Goal: Information Seeking & Learning: Learn about a topic

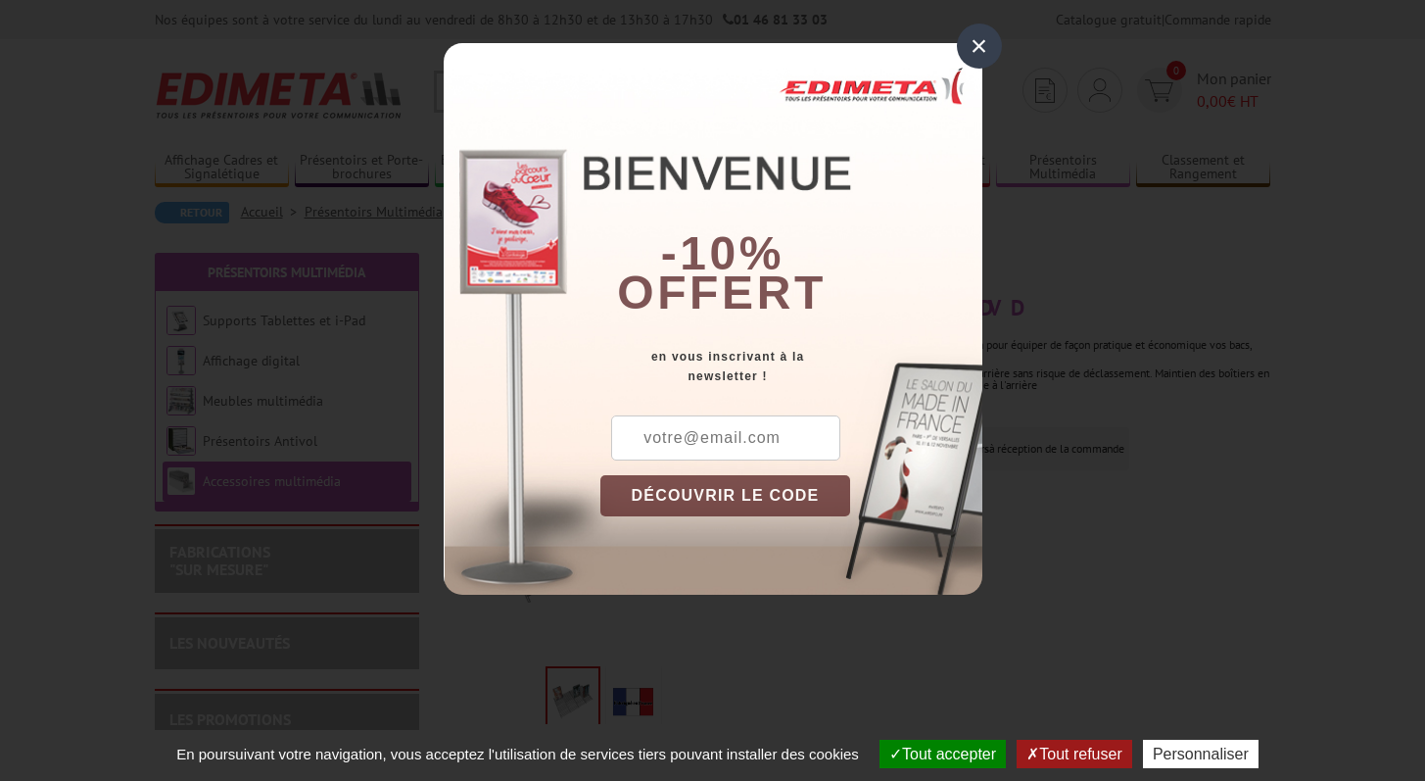
click at [981, 44] on div "×" at bounding box center [979, 46] width 45 height 45
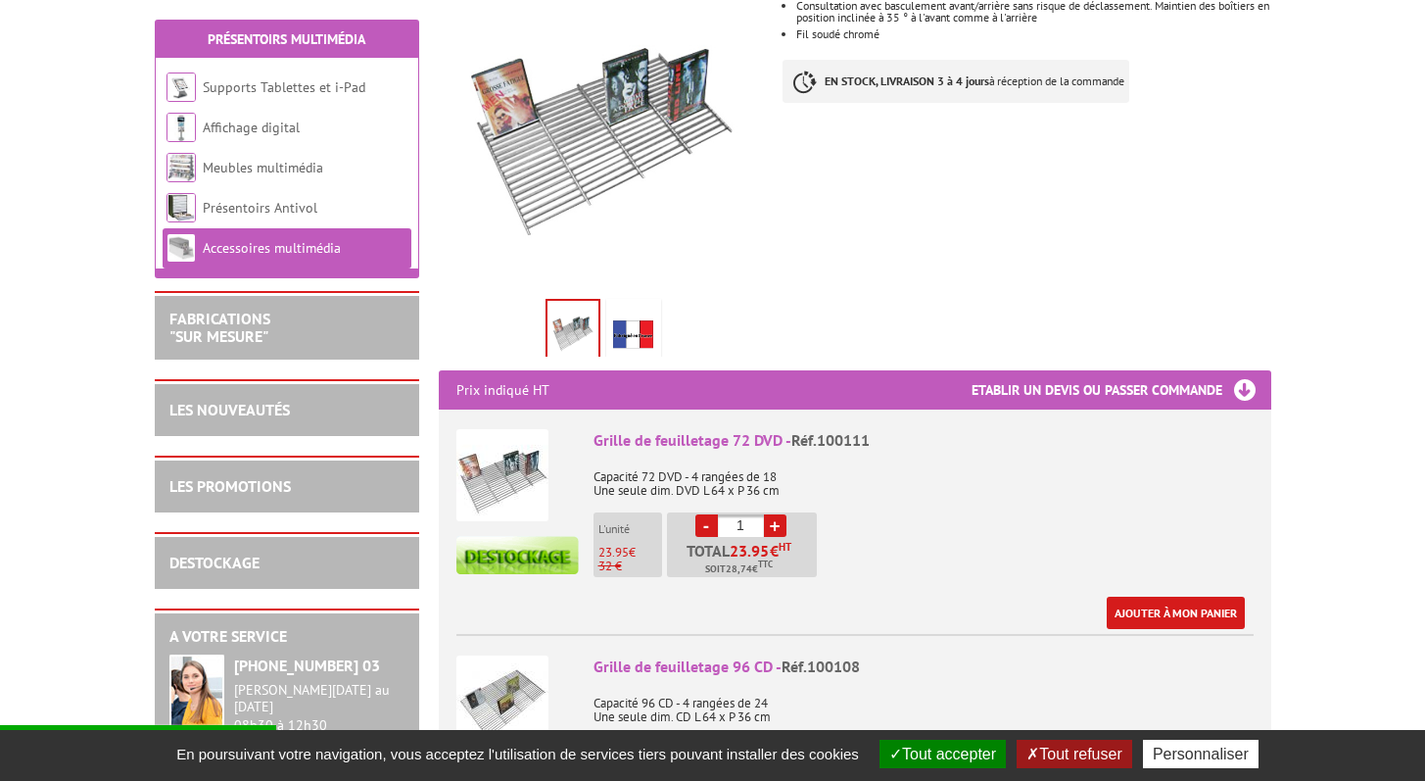
scroll to position [363, 0]
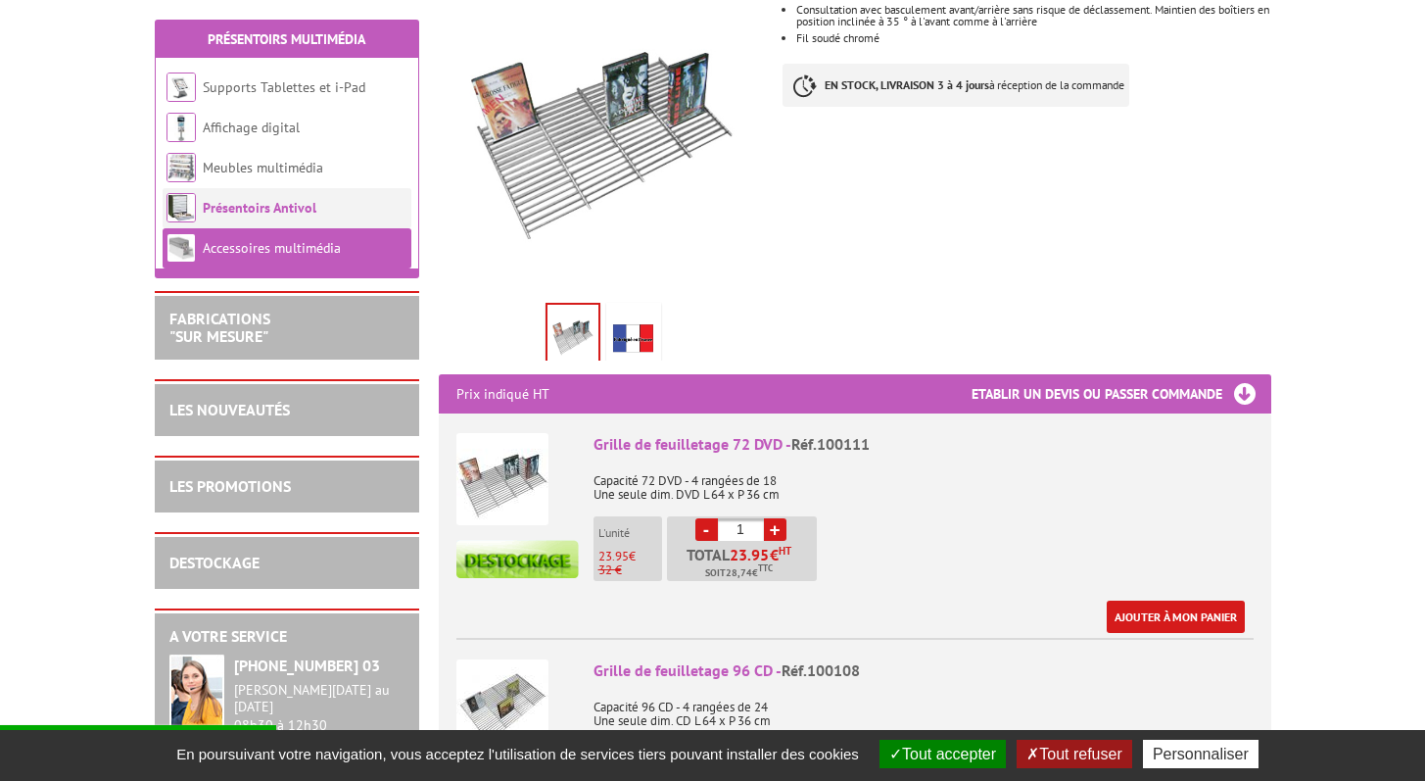
click at [233, 207] on link "Présentoirs Antivol" at bounding box center [260, 208] width 114 height 18
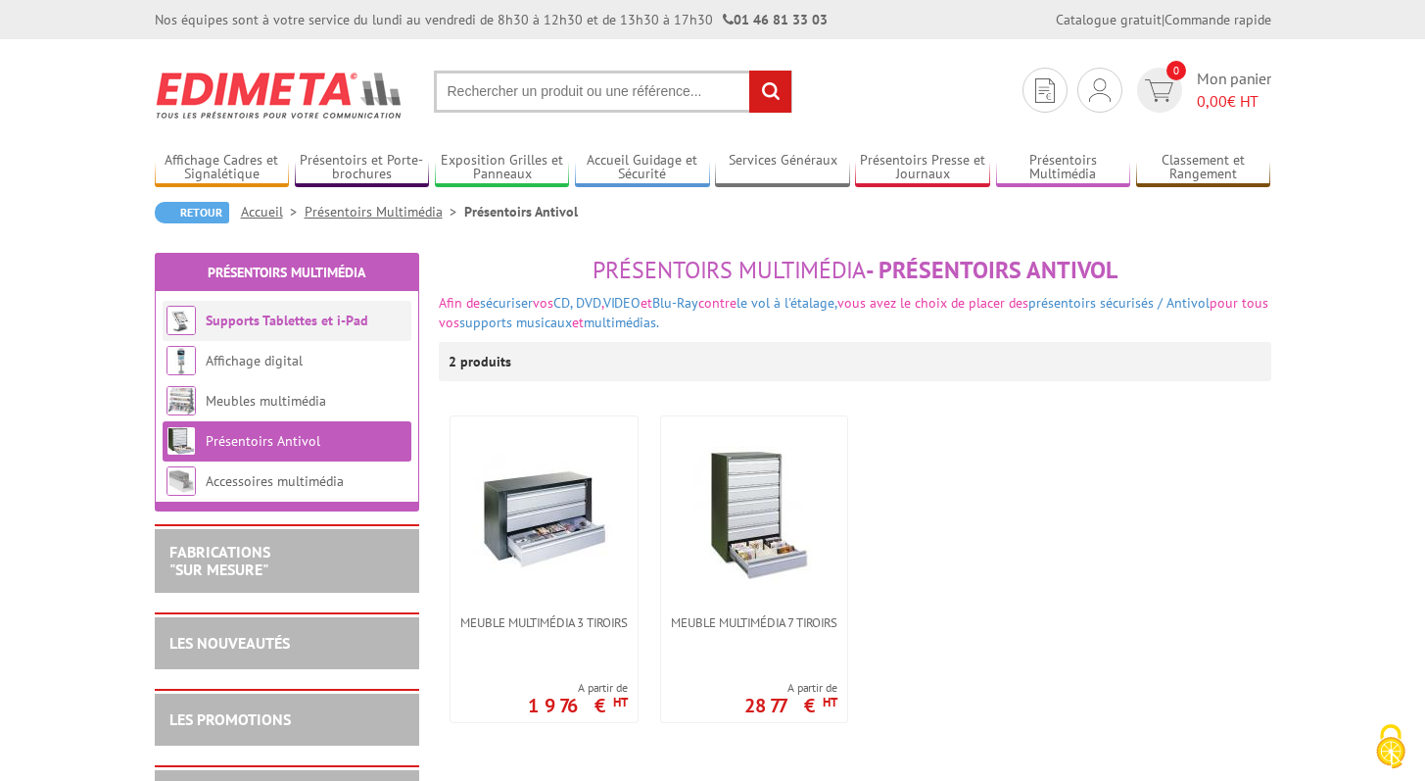
click at [220, 319] on link "Supports Tablettes et i-Pad" at bounding box center [287, 321] width 163 height 18
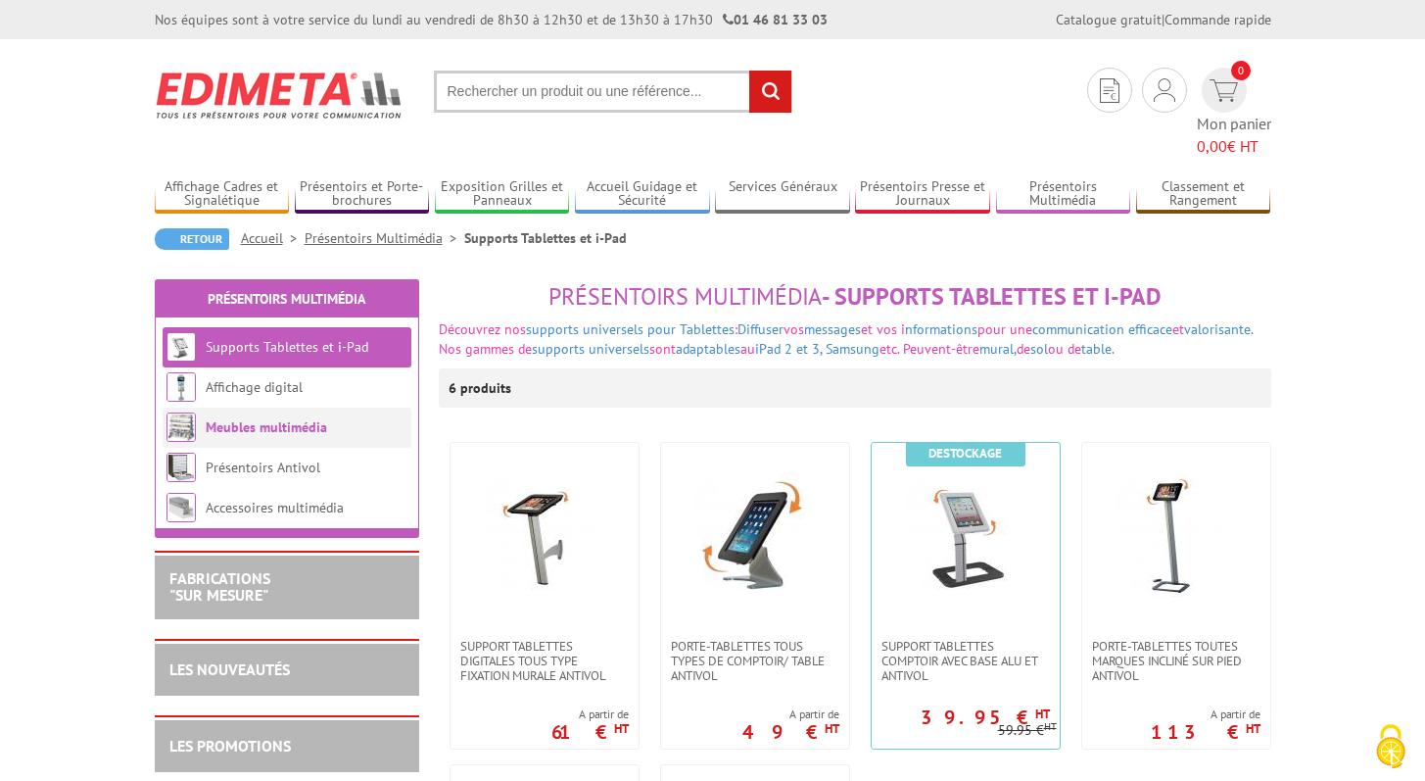
click at [239, 418] on link "Meubles multimédia" at bounding box center [266, 427] width 121 height 18
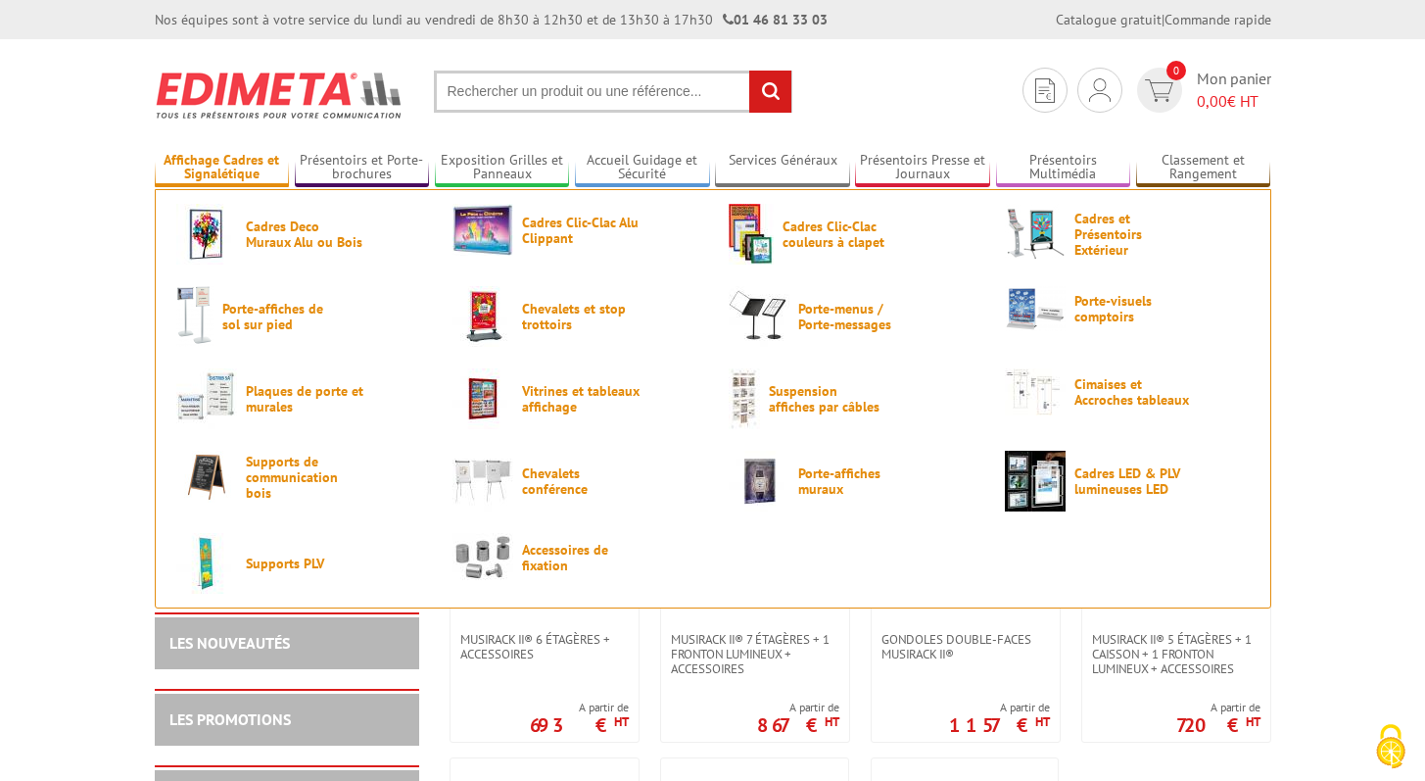
click at [208, 175] on link "Affichage Cadres et Signalétique" at bounding box center [222, 168] width 135 height 32
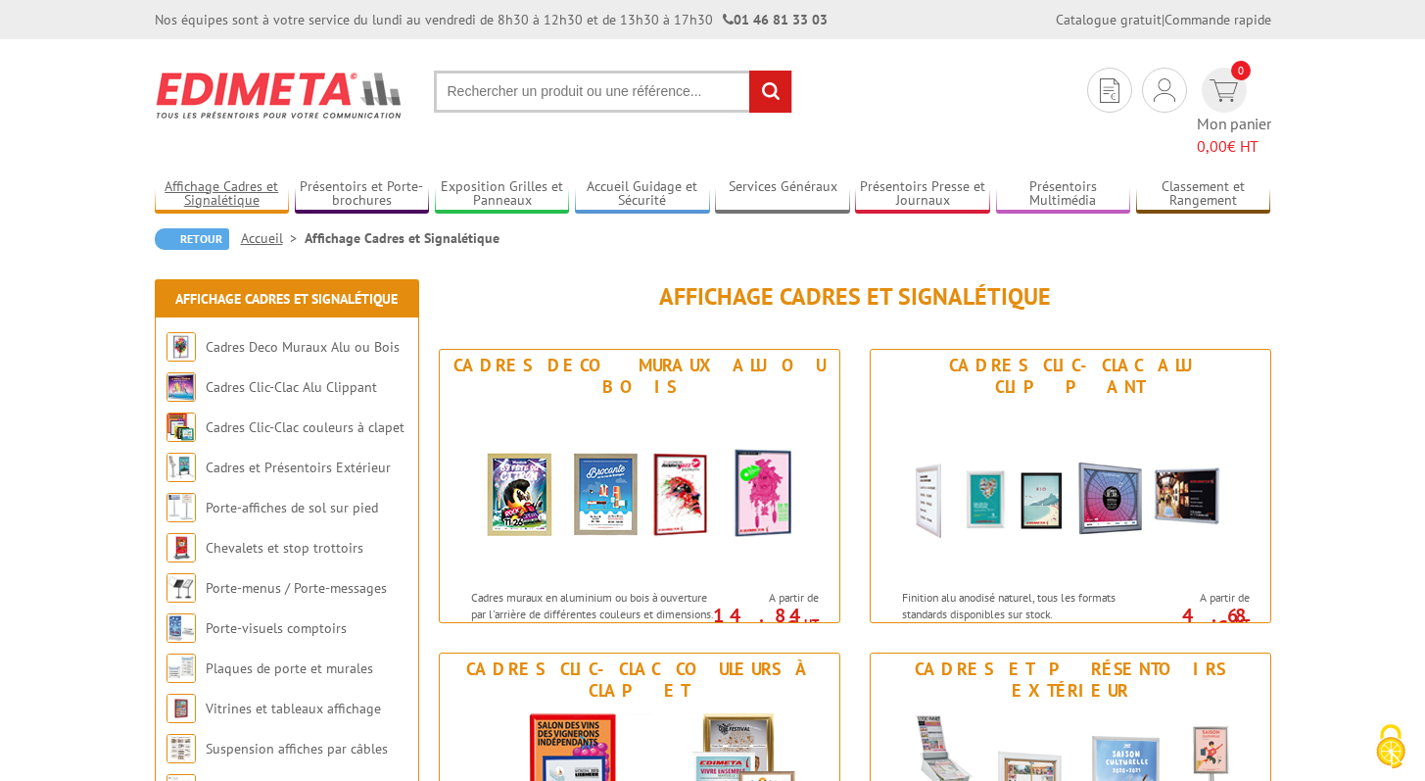
click at [208, 178] on link "Affichage Cadres et Signalétique" at bounding box center [222, 194] width 135 height 32
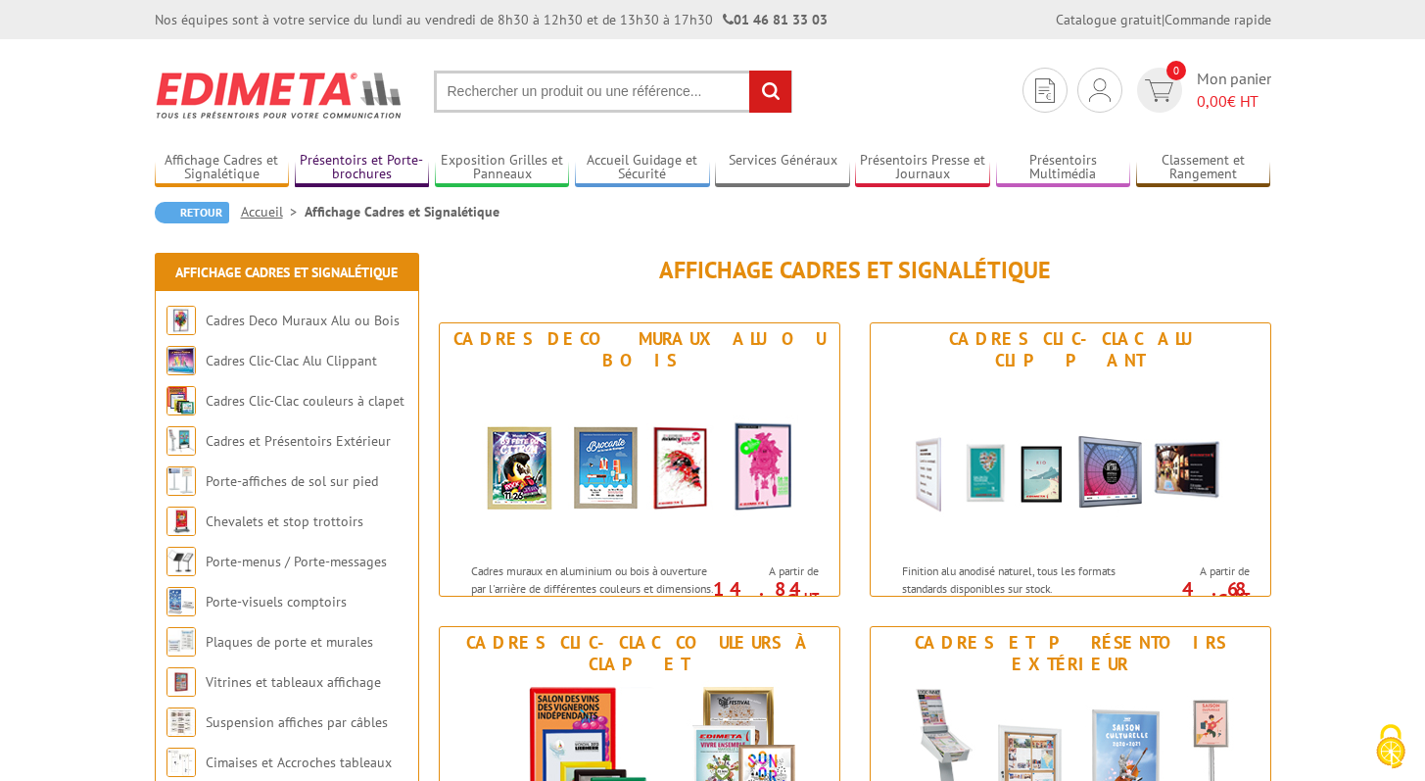
click at [306, 165] on link "Présentoirs et Porte-brochures" at bounding box center [362, 168] width 135 height 32
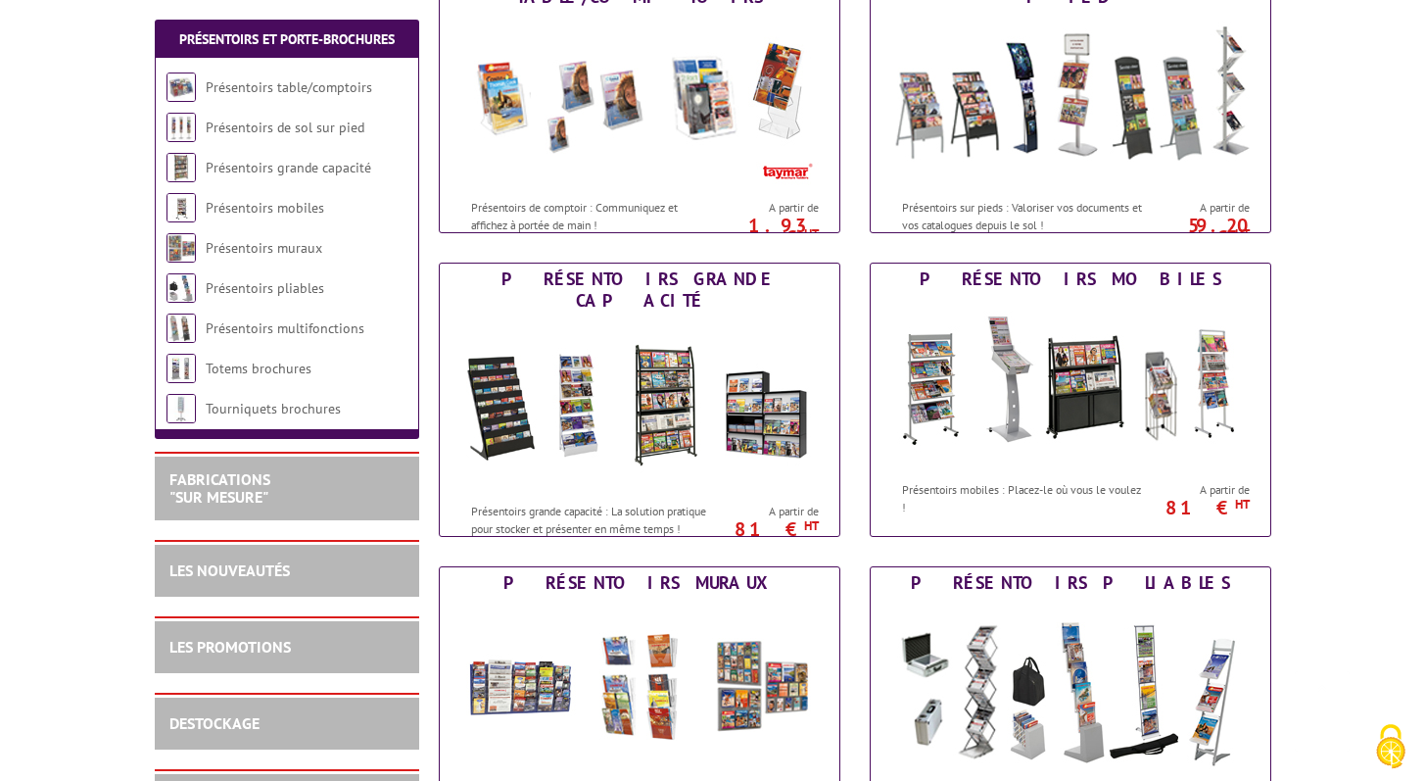
scroll to position [465, 0]
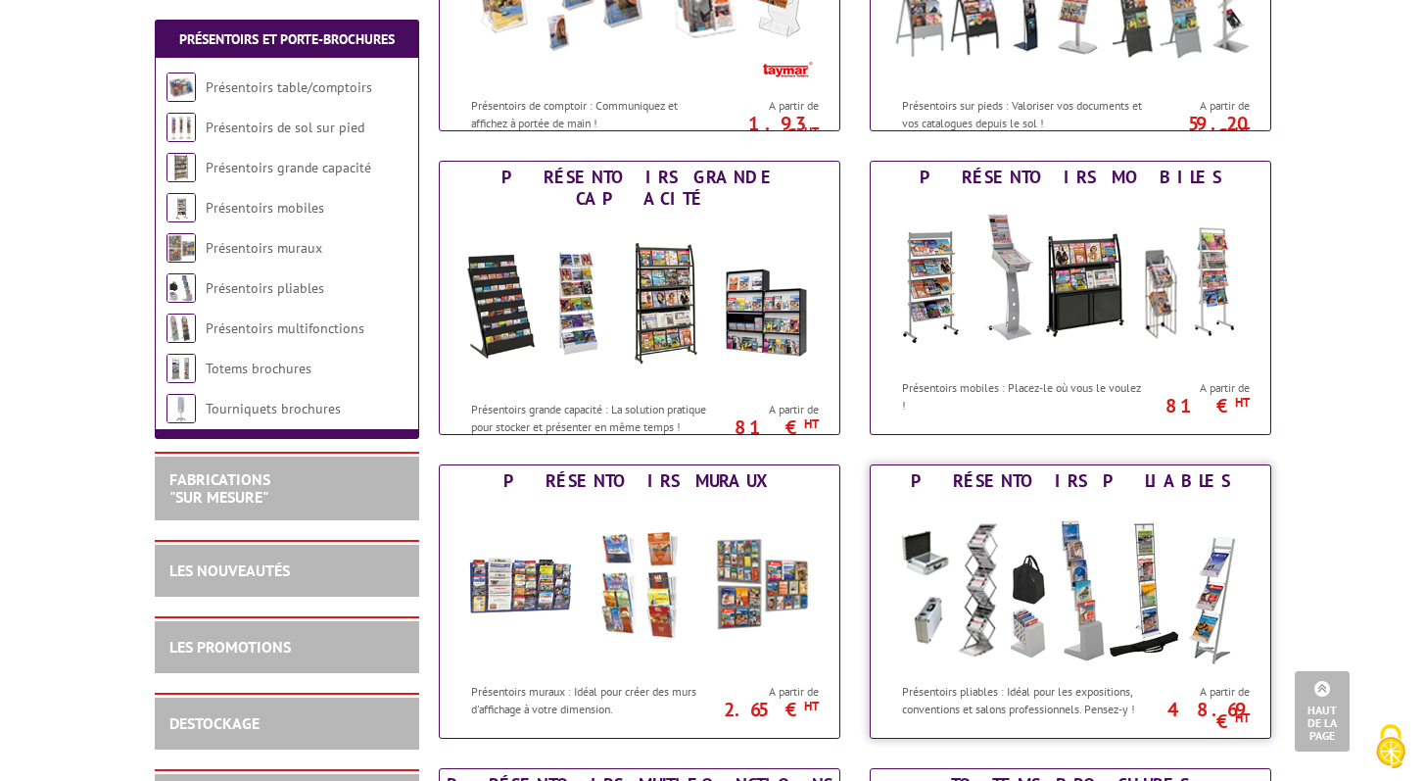
click at [1014, 597] on img at bounding box center [1070, 585] width 362 height 176
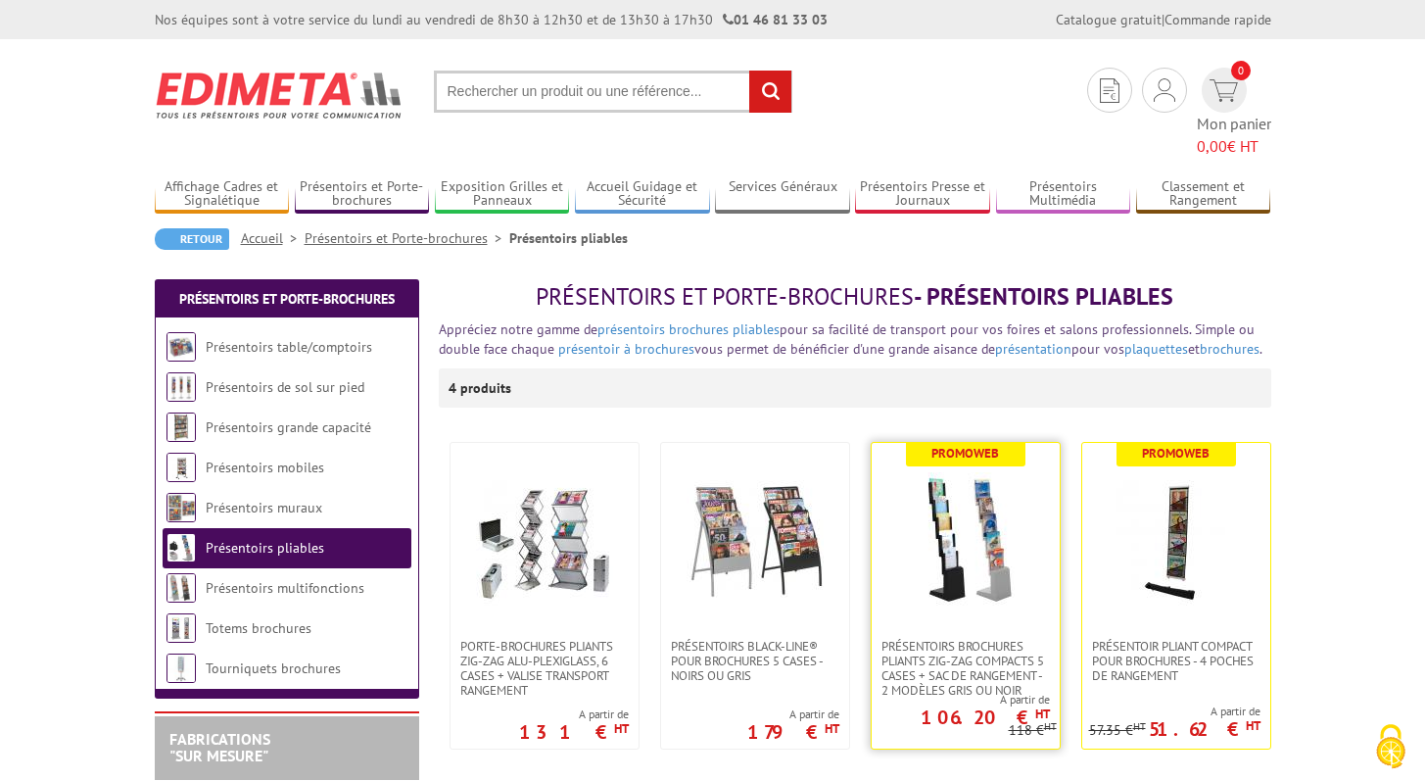
click at [1014, 597] on link at bounding box center [966, 541] width 188 height 196
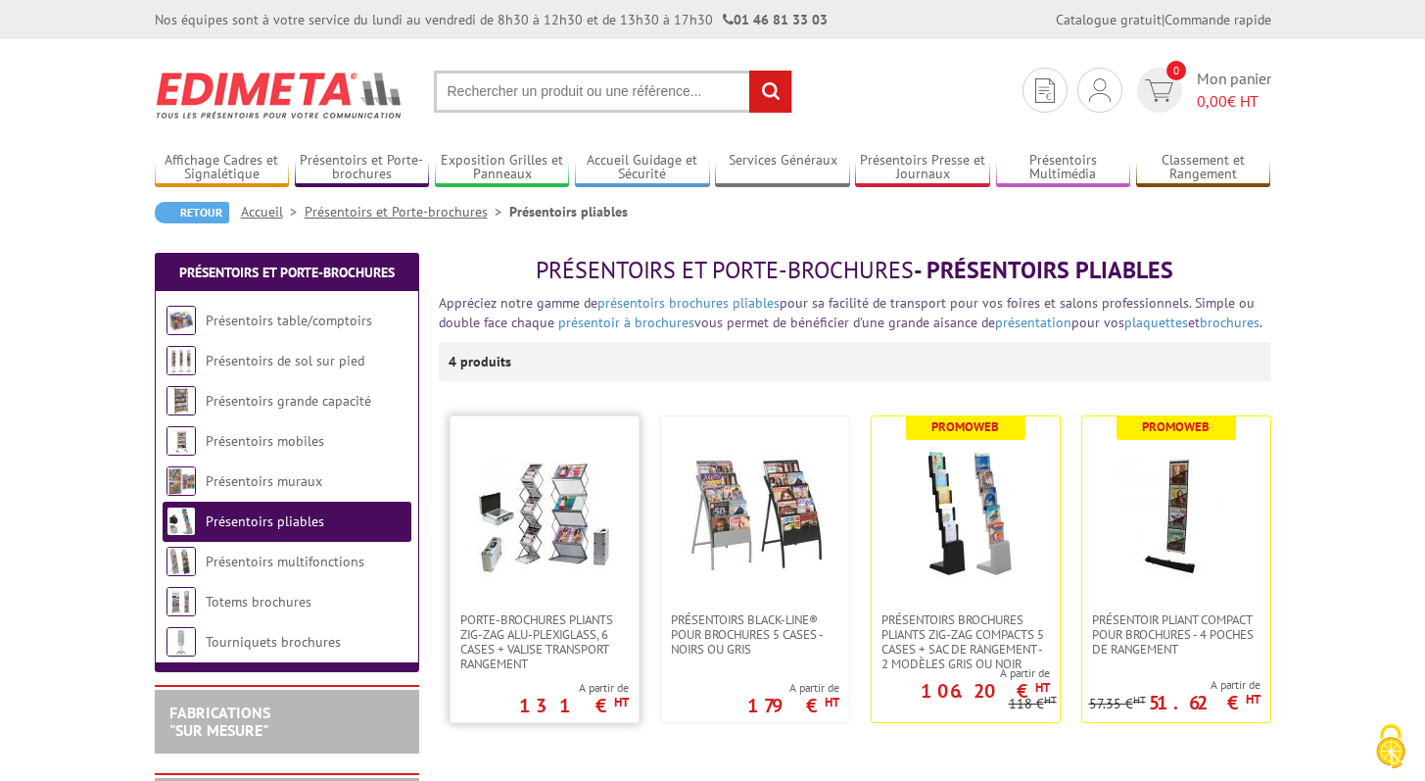
click at [578, 553] on img at bounding box center [544, 514] width 137 height 137
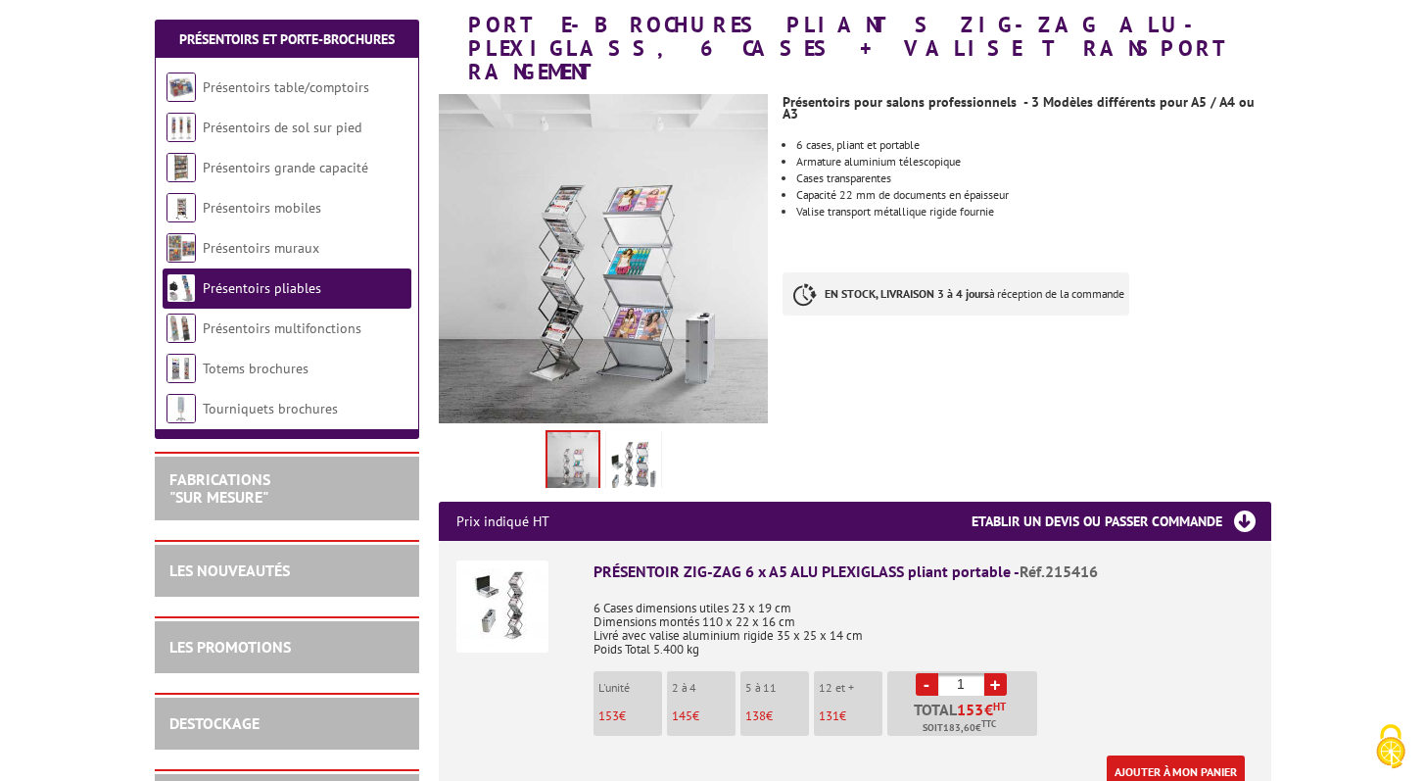
scroll to position [293, 0]
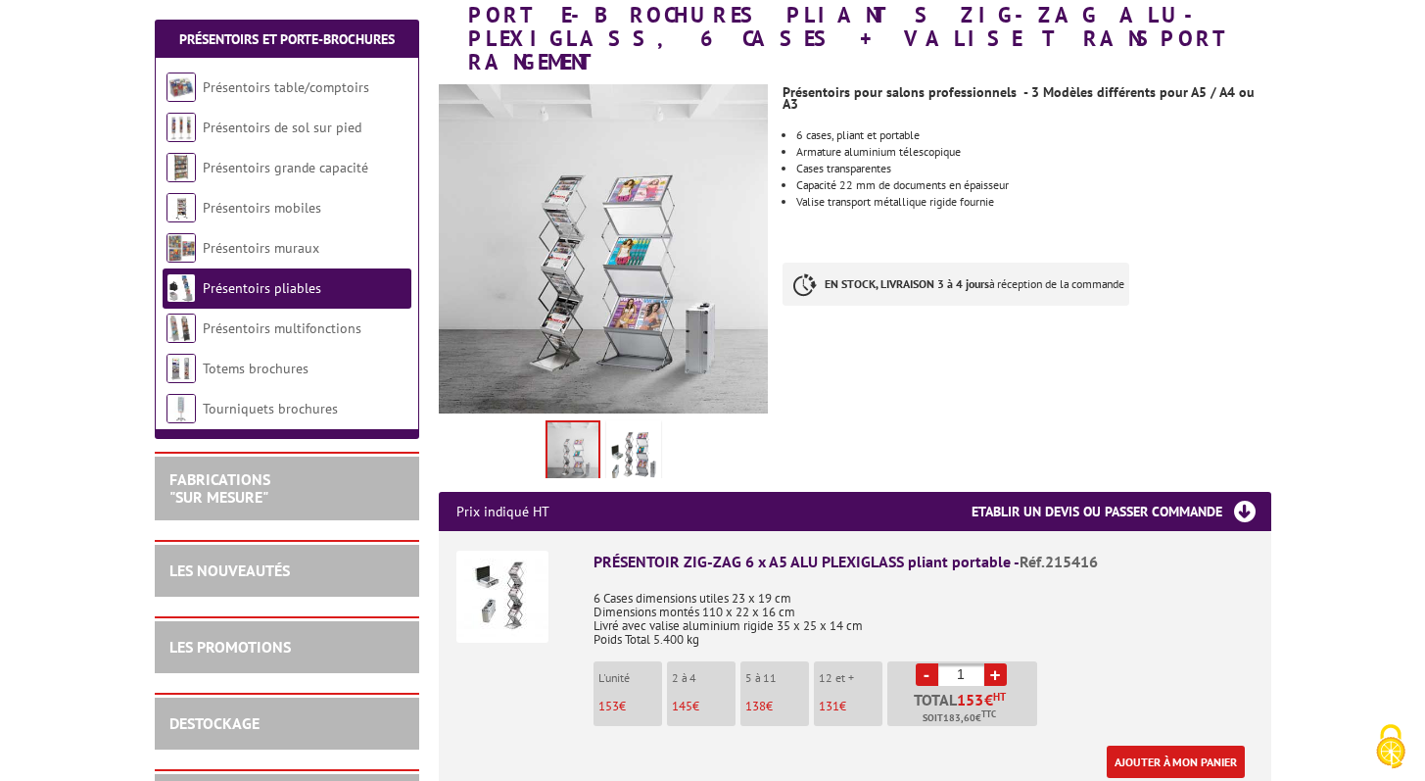
click at [1276, 152] on div "Présentoirs pour salons professionnels - 3 Modèles différents pour A5 / A4 ou A…" at bounding box center [1034, 199] width 503 height 251
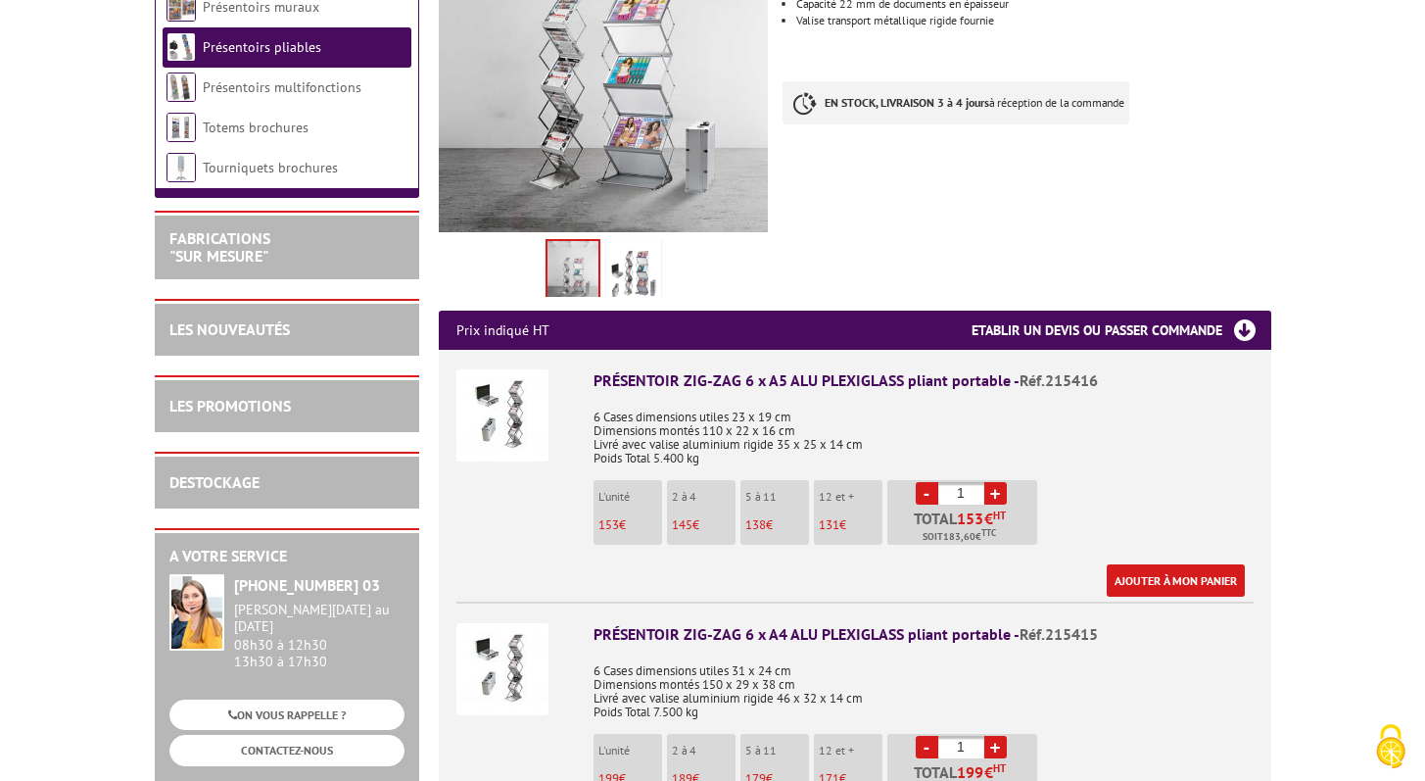
scroll to position [528, 0]
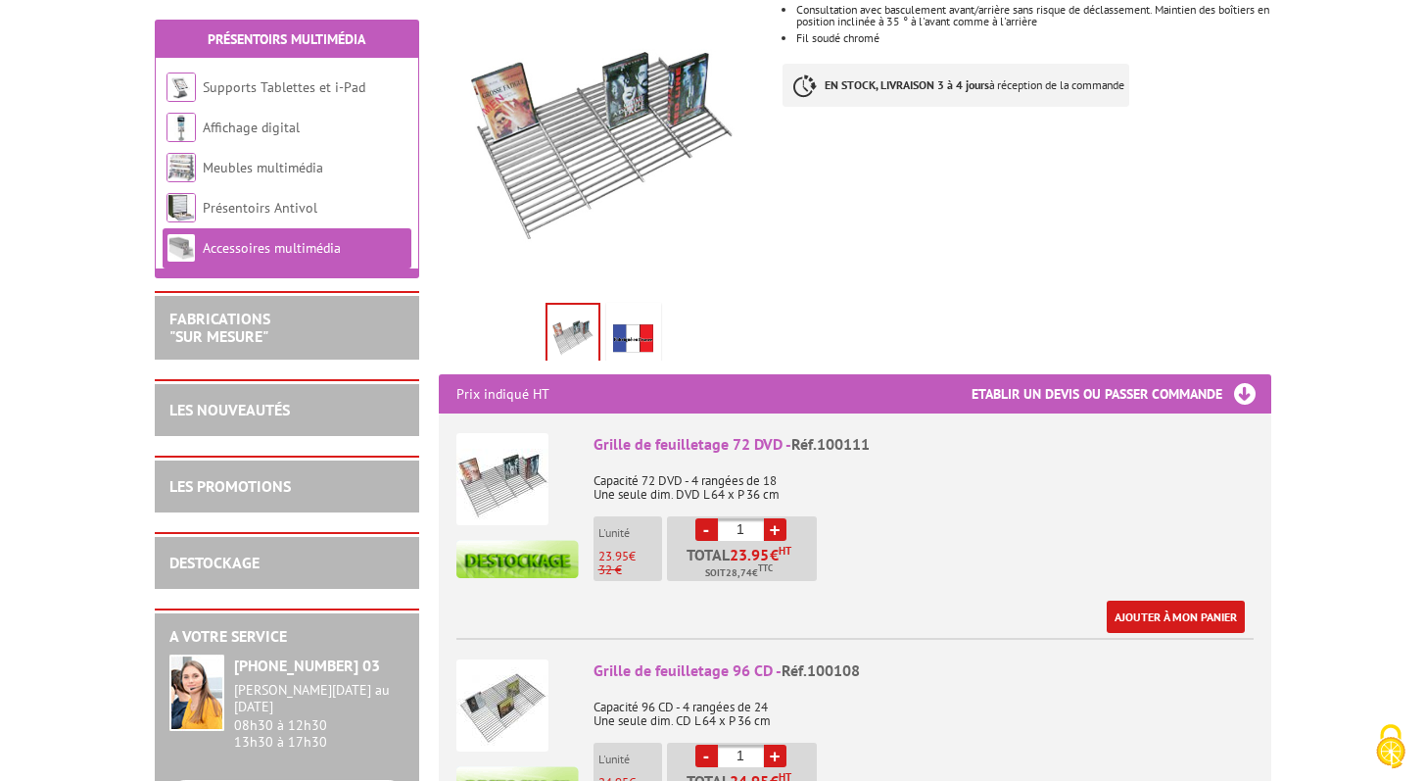
click at [674, 449] on div "Grille de feuilletage 72 DVD - Réf.100111" at bounding box center [924, 444] width 660 height 23
click at [511, 492] on img at bounding box center [503, 479] width 92 height 92
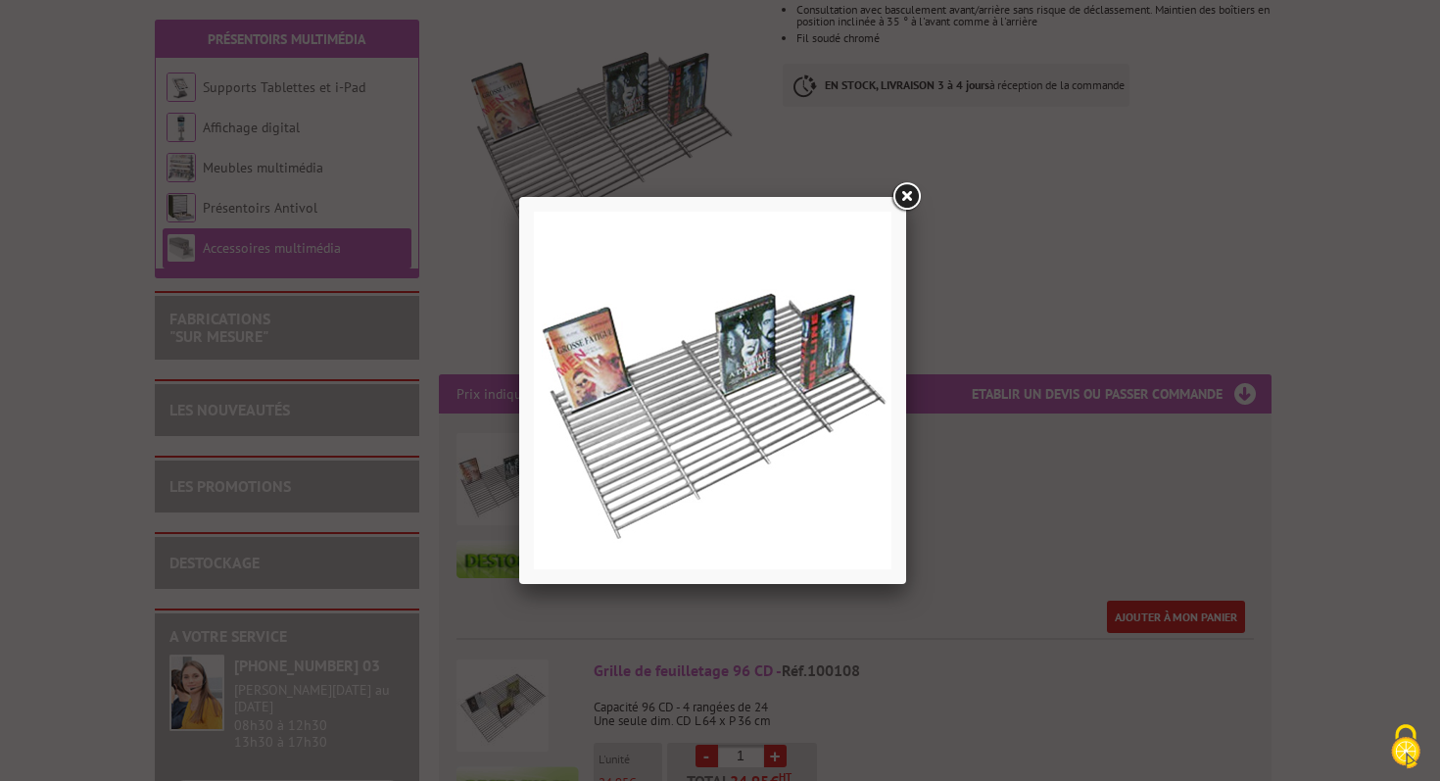
click at [706, 145] on div at bounding box center [720, 390] width 1440 height 781
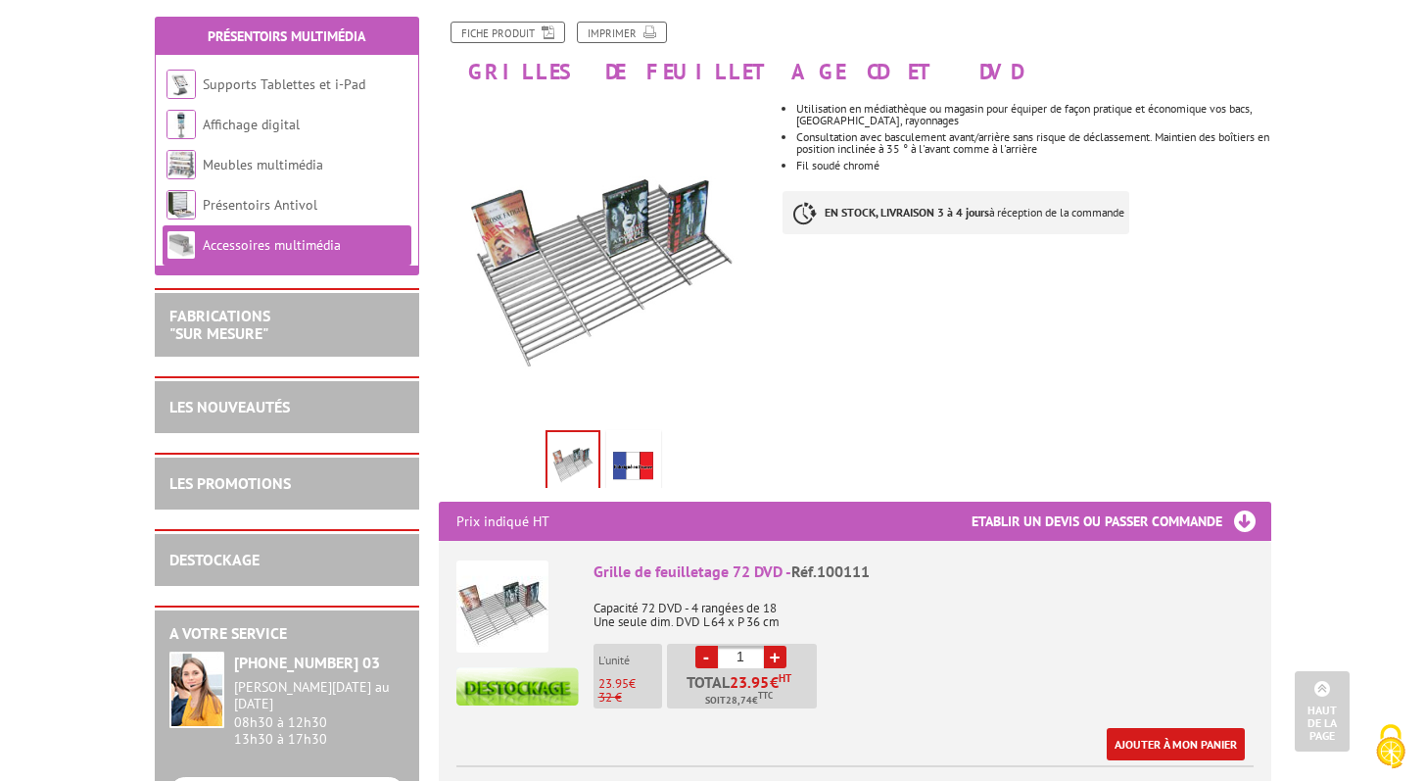
scroll to position [1, 0]
